Goal: Find contact information: Find contact information

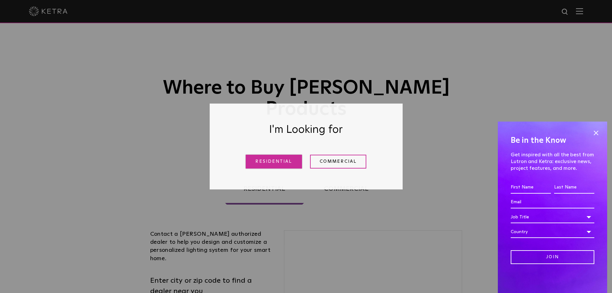
click at [277, 159] on link "Residential" at bounding box center [274, 162] width 56 height 14
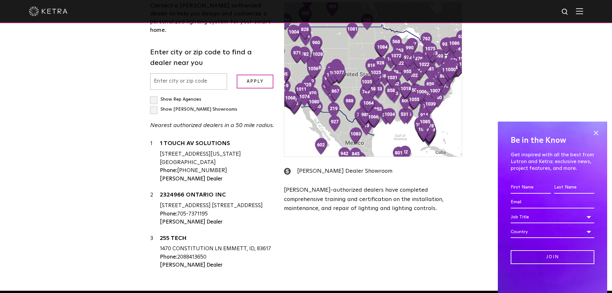
scroll to position [207, 0]
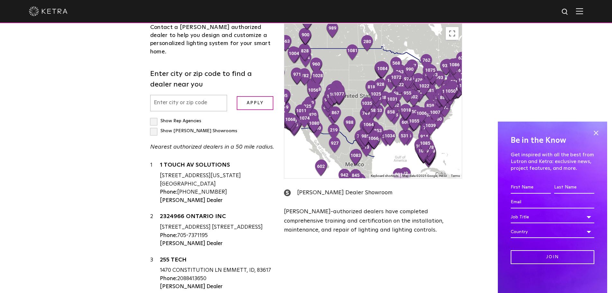
drag, startPoint x: 155, startPoint y: 135, endPoint x: 124, endPoint y: 124, distance: 32.8
click at [154, 123] on label "Show Rep Agencies" at bounding box center [175, 121] width 51 height 5
click at [154, 120] on input "Show Rep Agencies" at bounding box center [152, 118] width 4 height 4
click at [154, 123] on label "Show Rep Agencies" at bounding box center [175, 121] width 51 height 5
click at [154, 120] on input "Show Rep Agencies" at bounding box center [152, 118] width 4 height 4
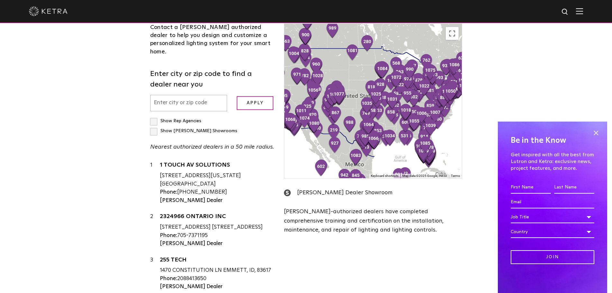
click at [177, 111] on input "text" at bounding box center [188, 103] width 77 height 16
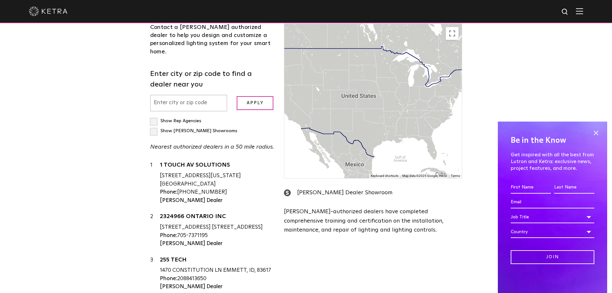
scroll to position [164, 0]
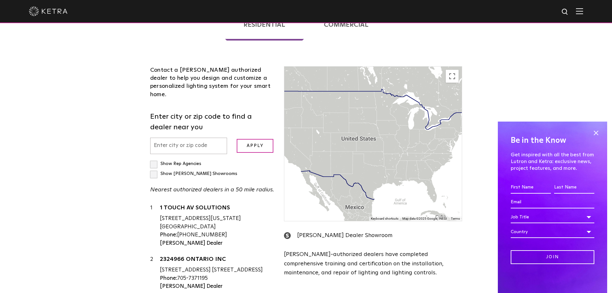
click at [154, 162] on label "Show Rep Agencies" at bounding box center [175, 164] width 51 height 5
click at [154, 159] on input "Show Rep Agencies" at bounding box center [152, 161] width 4 height 4
checkbox input "true"
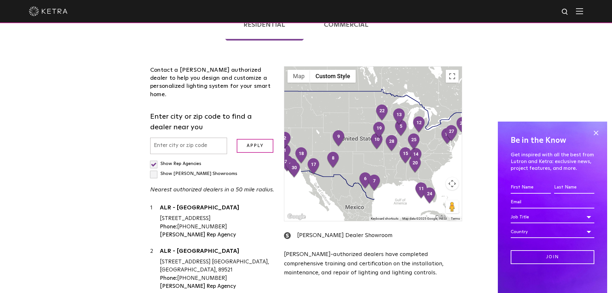
click at [179, 138] on input "text" at bounding box center [188, 146] width 77 height 16
type input "91601"
click at [250, 139] on input "Apply" at bounding box center [255, 146] width 37 height 14
